Goal: Task Accomplishment & Management: Manage account settings

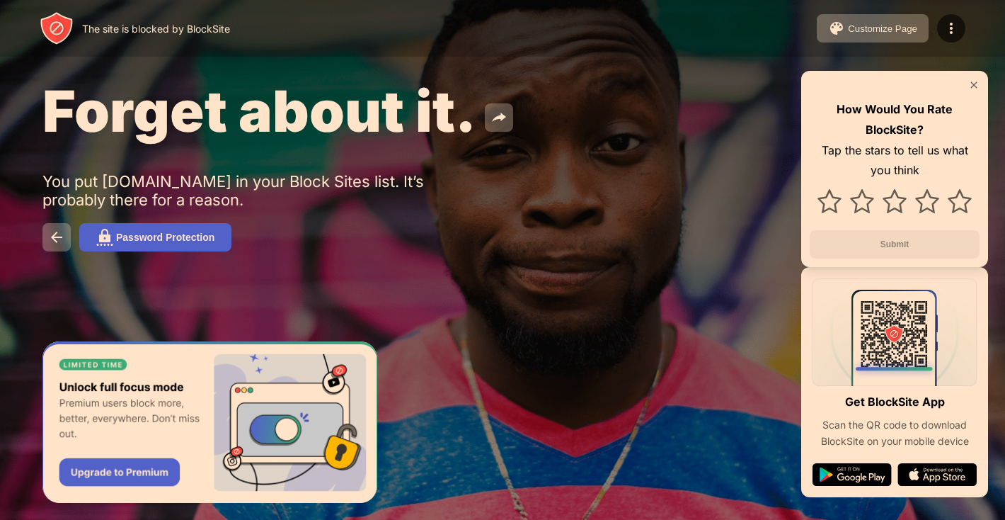
click at [979, 81] on img at bounding box center [974, 84] width 11 height 11
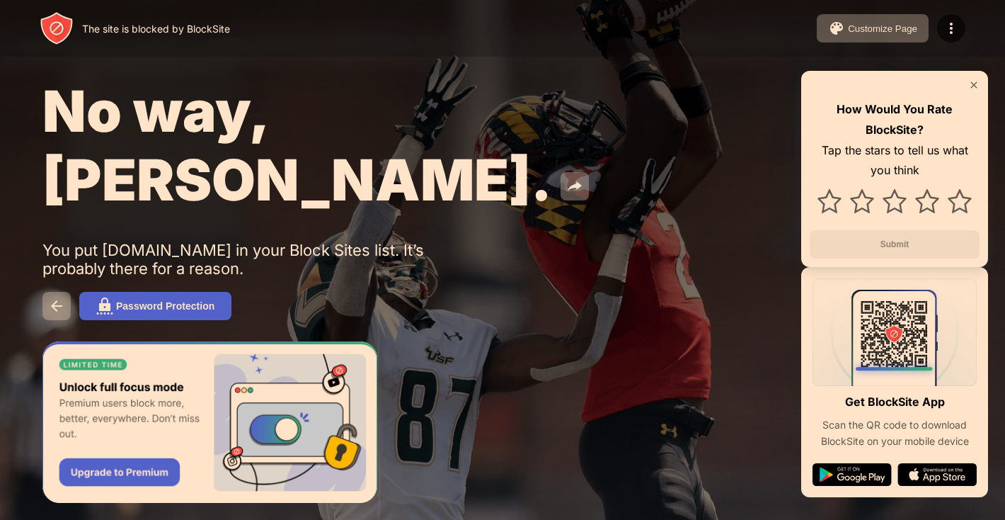
click at [974, 82] on img at bounding box center [974, 84] width 11 height 11
